Goal: Check status

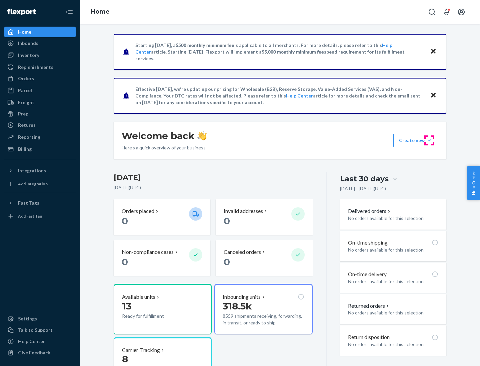
click at [429, 141] on button "Create new Create new inbound Create new order Create new product" at bounding box center [415, 140] width 45 height 13
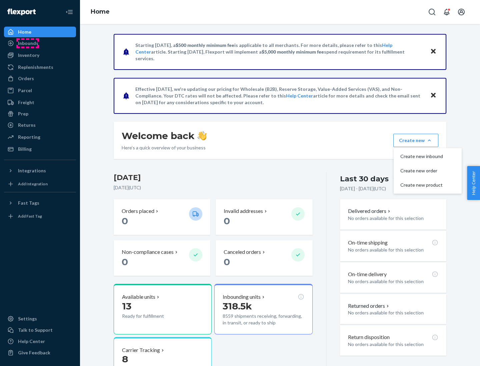
click at [28, 43] on div "Inbounds" at bounding box center [28, 43] width 20 height 7
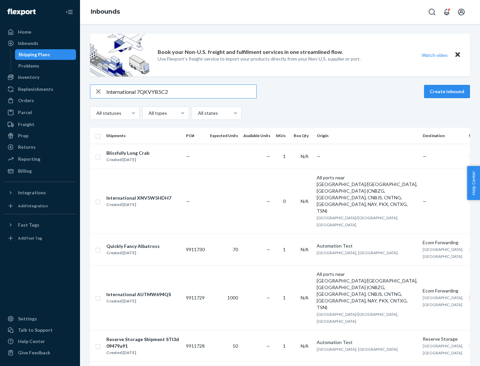
type input "International 7QKVYB5C29"
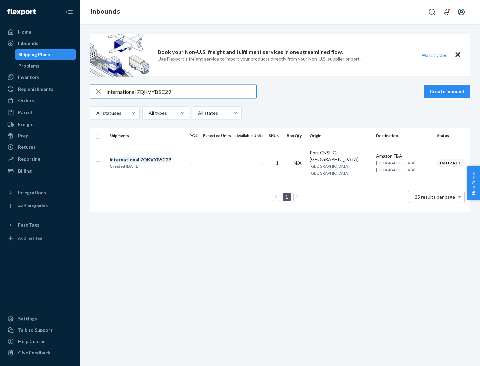
click at [152, 163] on div "Created [DATE]" at bounding box center [140, 166] width 61 height 7
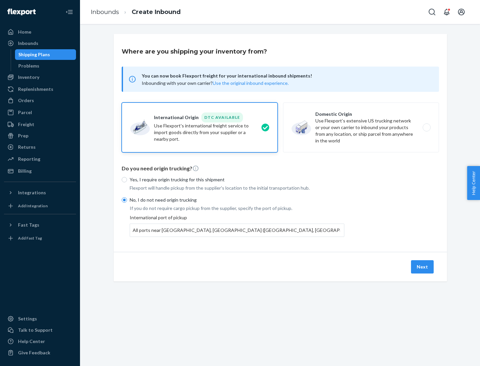
click at [422, 267] on button "Next" at bounding box center [422, 266] width 23 height 13
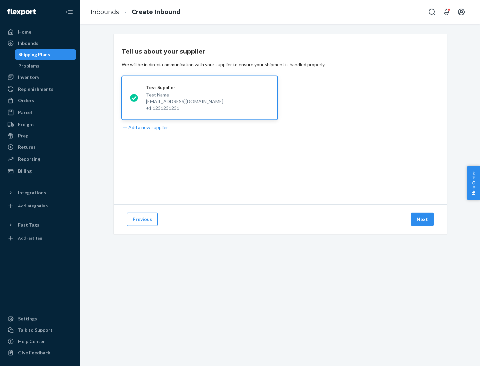
click at [422, 219] on button "Next" at bounding box center [422, 219] width 23 height 13
